Goal: Task Accomplishment & Management: Manage account settings

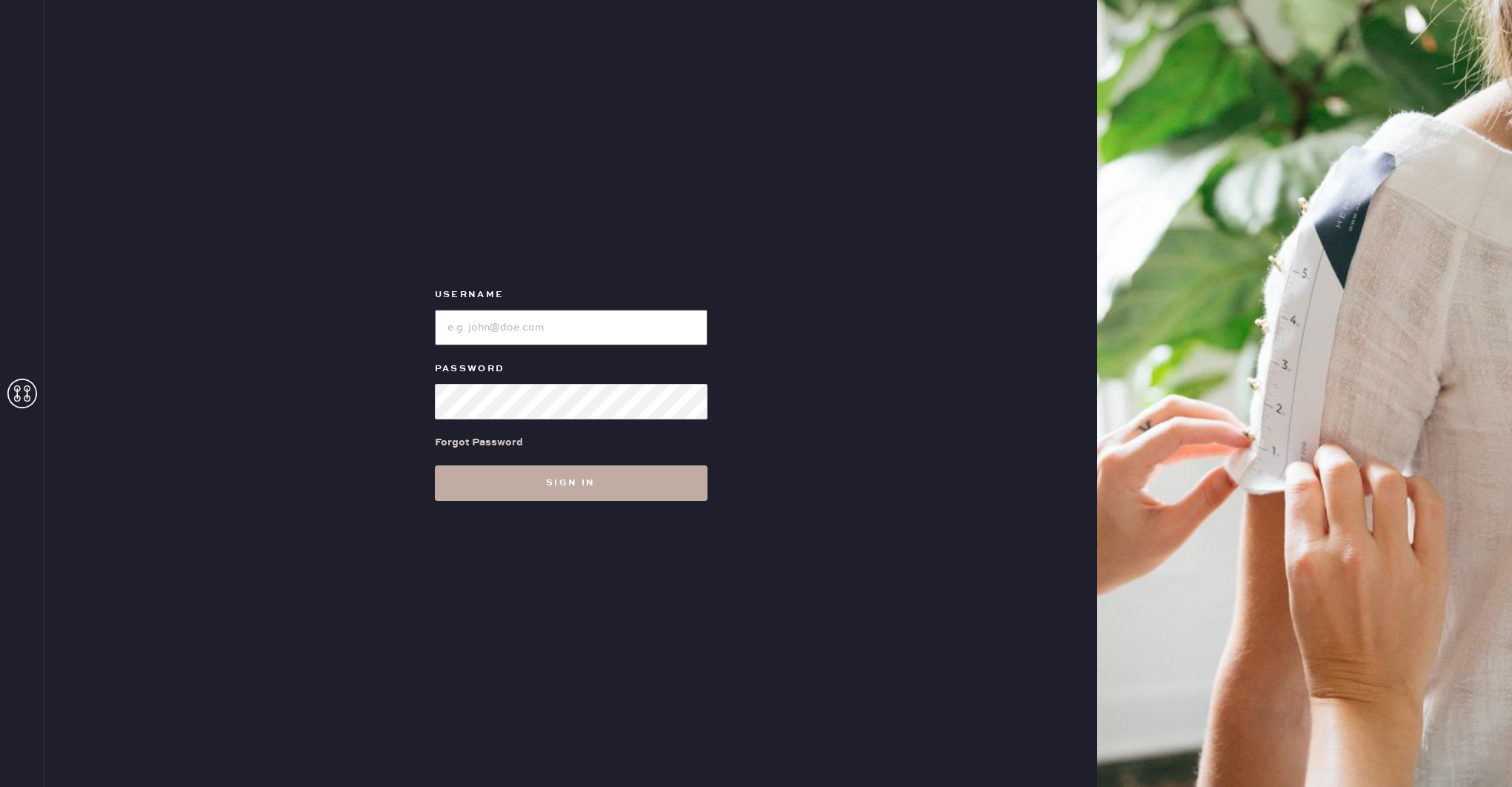
type input "reformationdesigndistrictmiami"
click at [611, 486] on button "Sign in" at bounding box center [571, 483] width 272 height 36
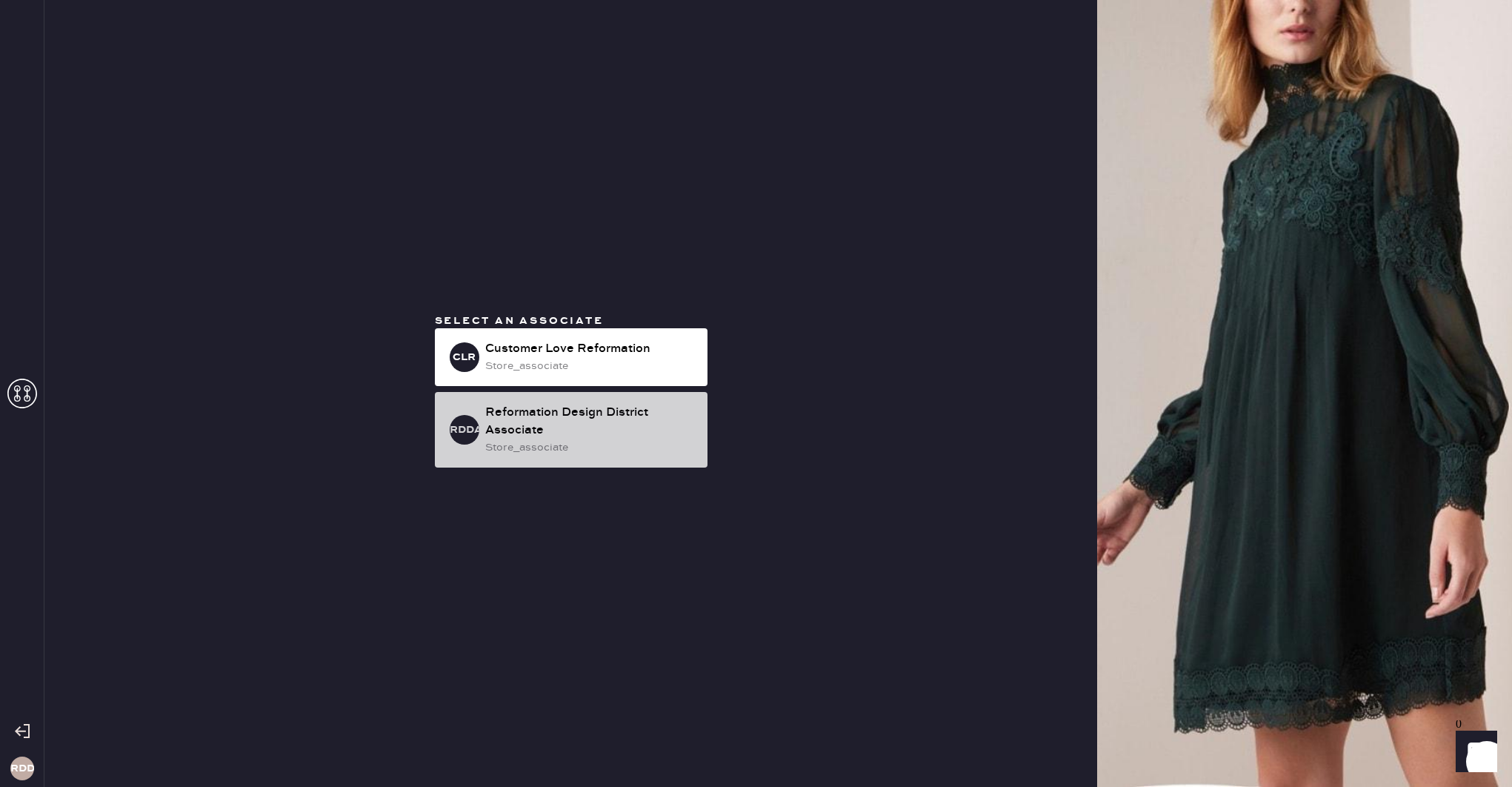
click at [623, 415] on div "Reformation Design District Associate" at bounding box center [590, 421] width 210 height 36
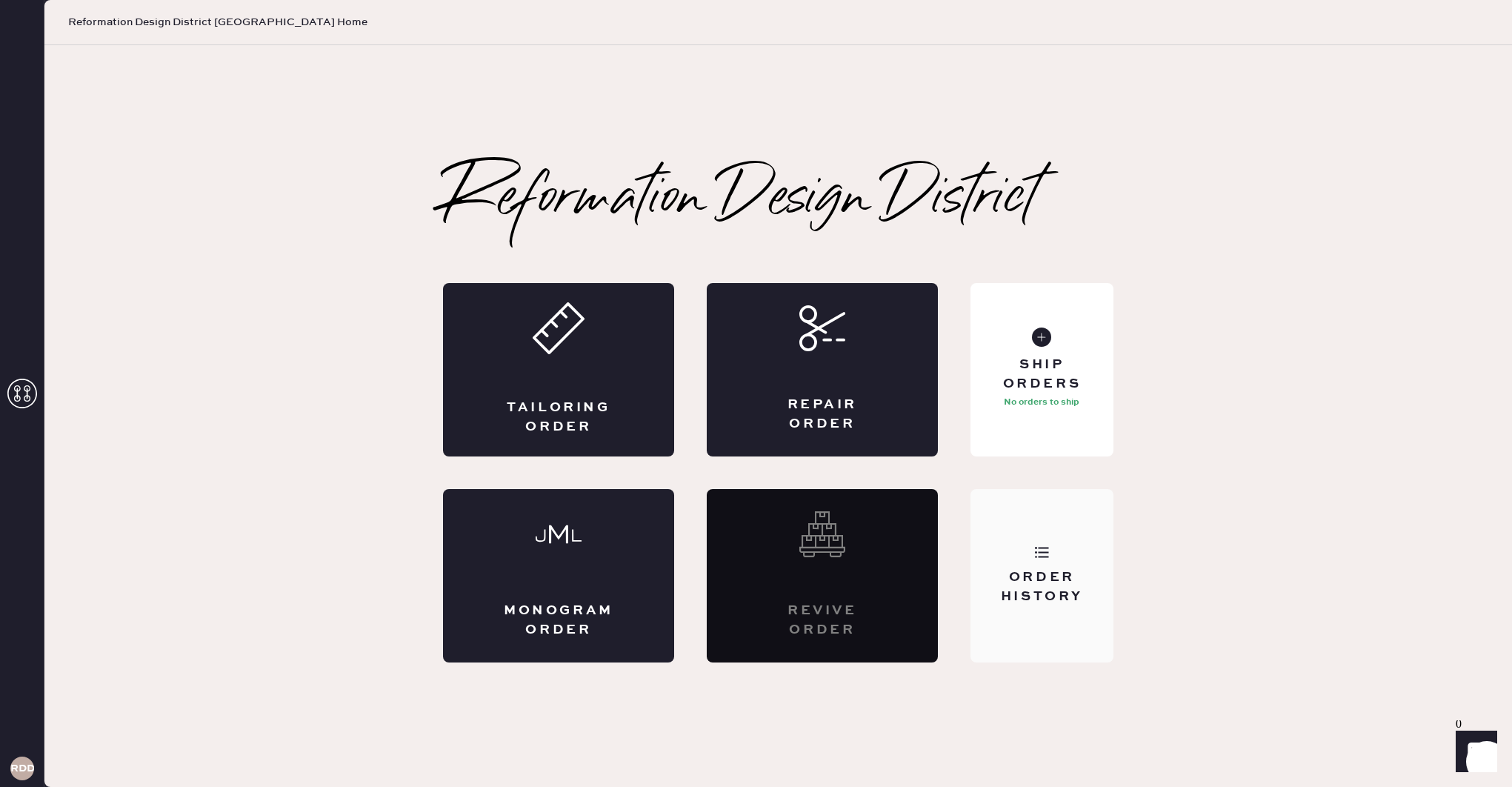
click at [1054, 533] on div "Order History" at bounding box center [1041, 576] width 143 height 174
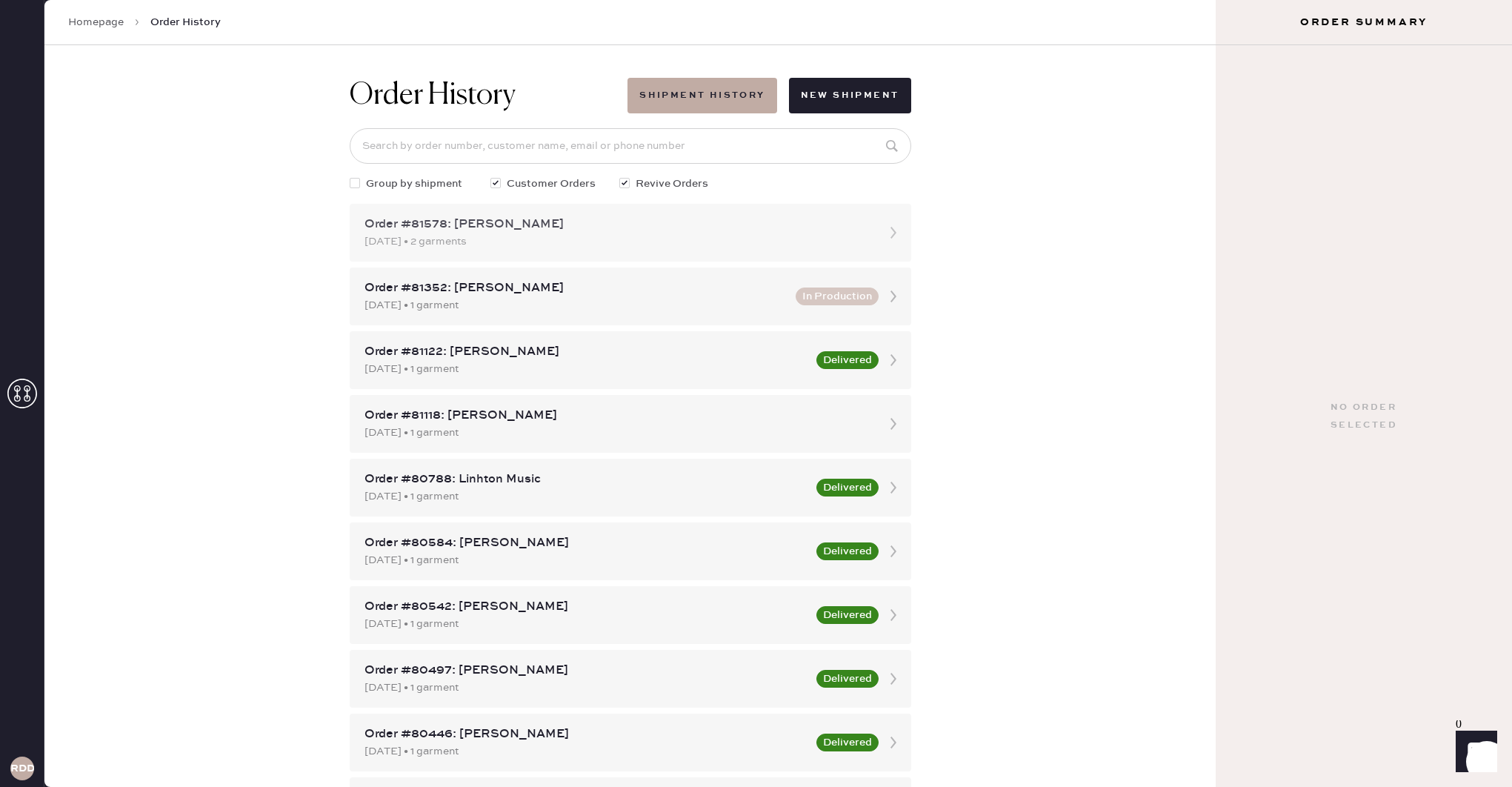
click at [515, 236] on div "[DATE] • 2 garments" at bounding box center [617, 241] width 506 height 16
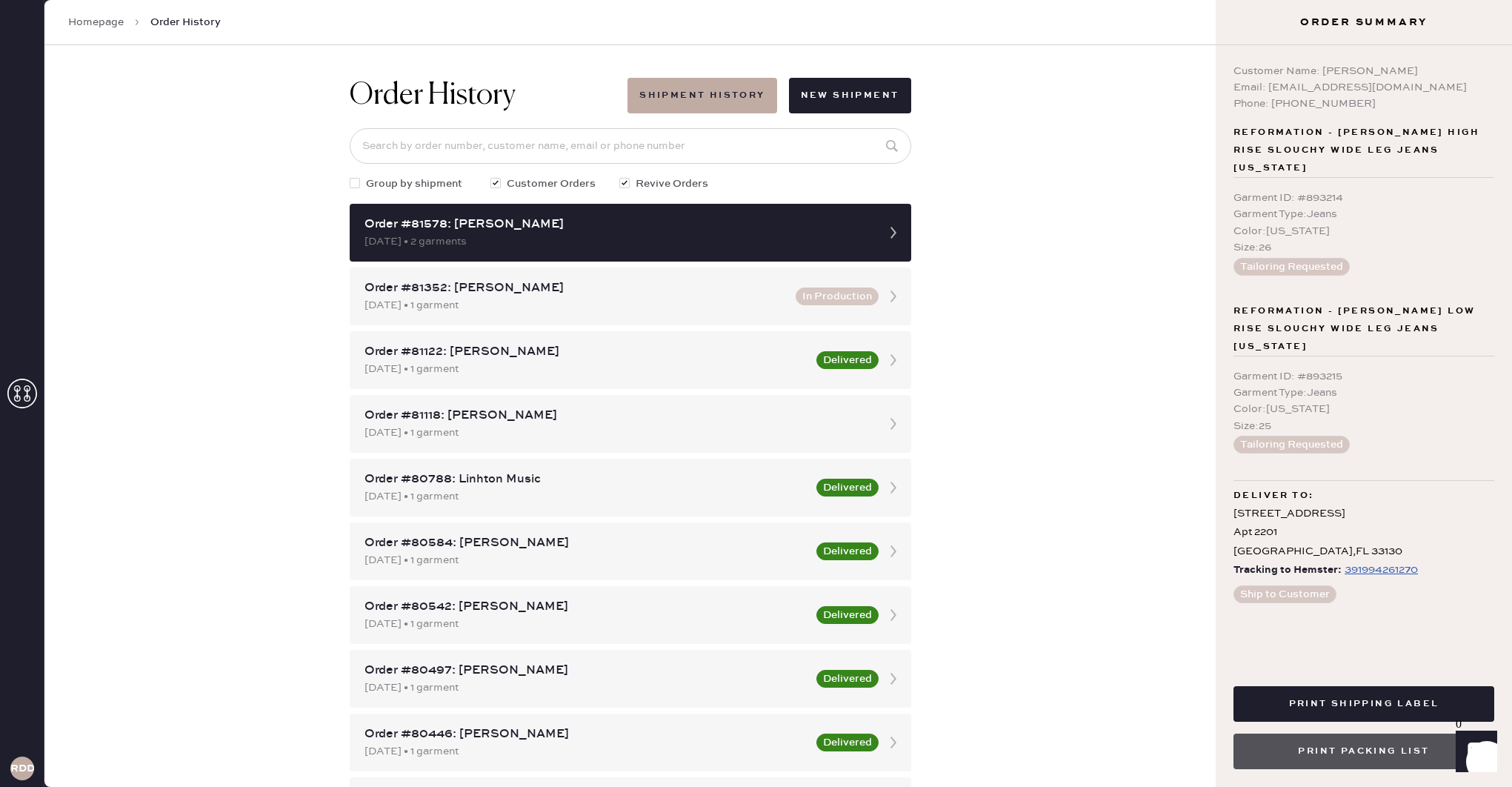
click at [1332, 752] on button "Print Packing List" at bounding box center [1363, 751] width 261 height 36
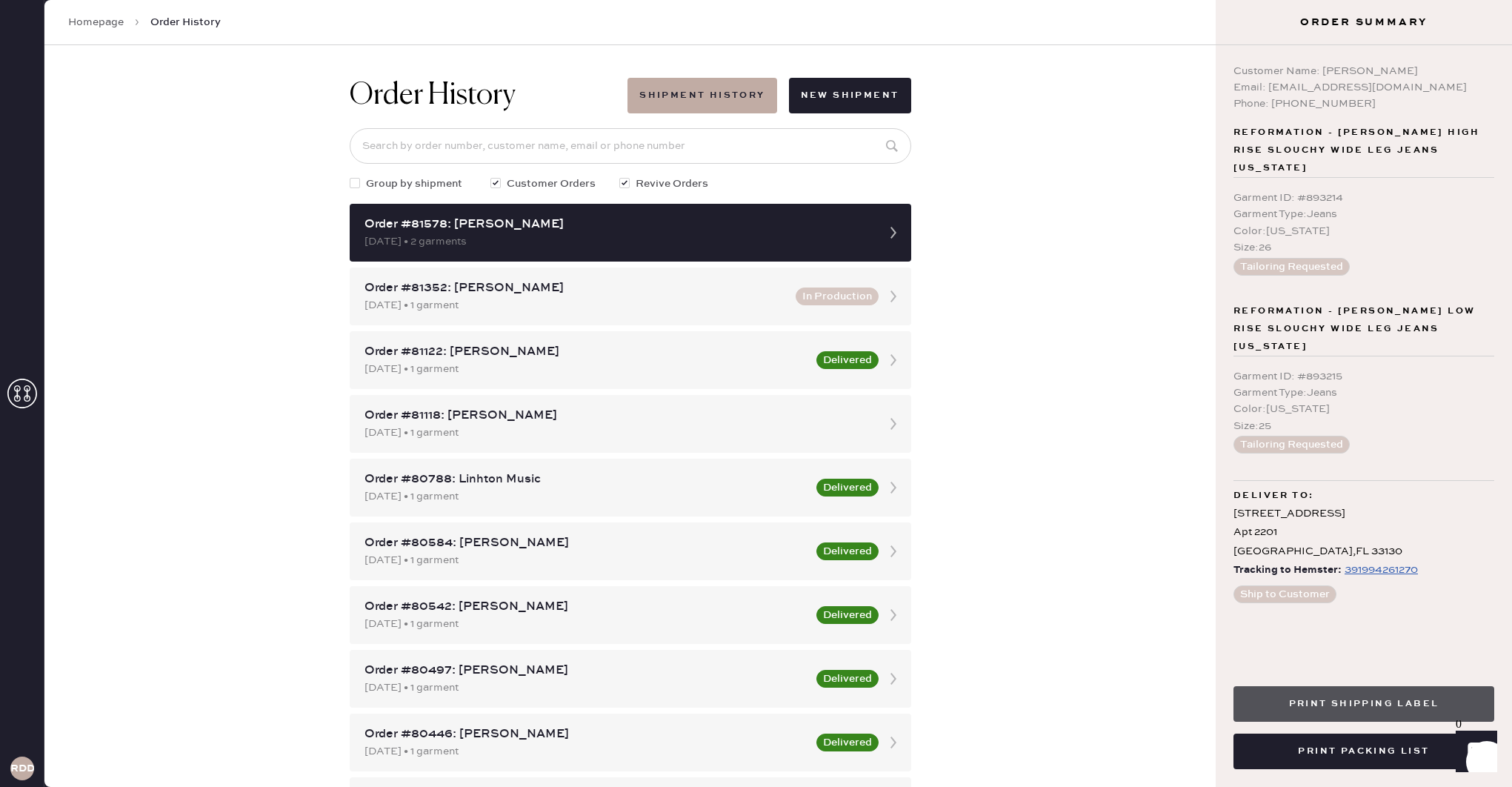
click at [1345, 707] on button "Print Shipping Label" at bounding box center [1363, 704] width 261 height 36
